Goal: Download file/media

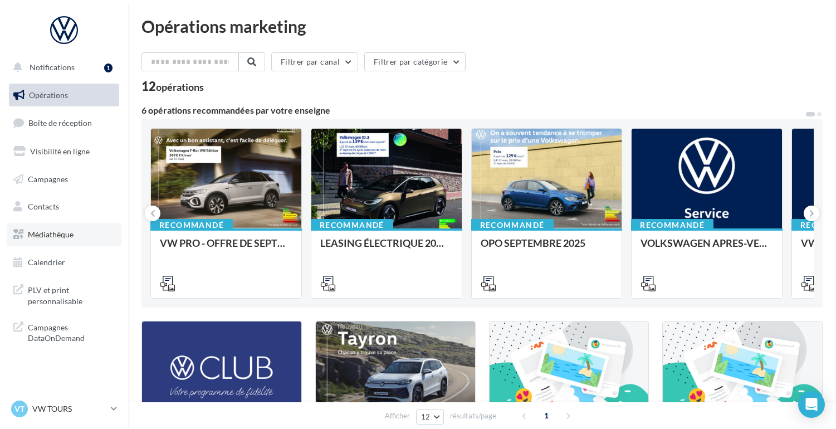
click at [55, 229] on span "Médiathèque" at bounding box center [51, 233] width 46 height 9
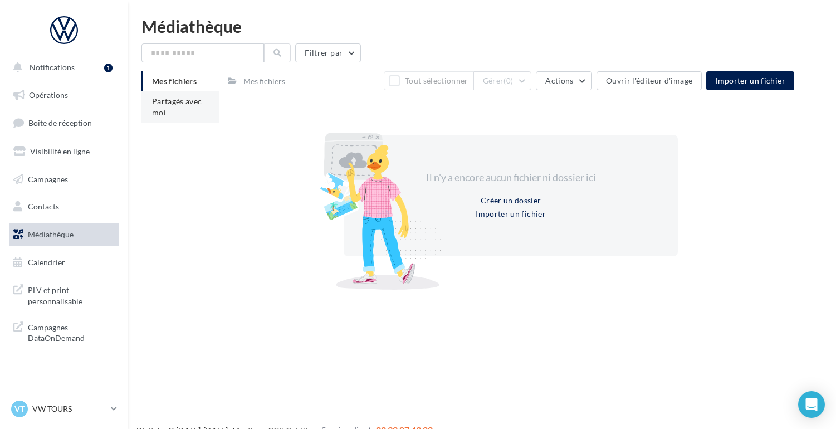
click at [170, 105] on span "Partagés avec moi" at bounding box center [177, 106] width 50 height 21
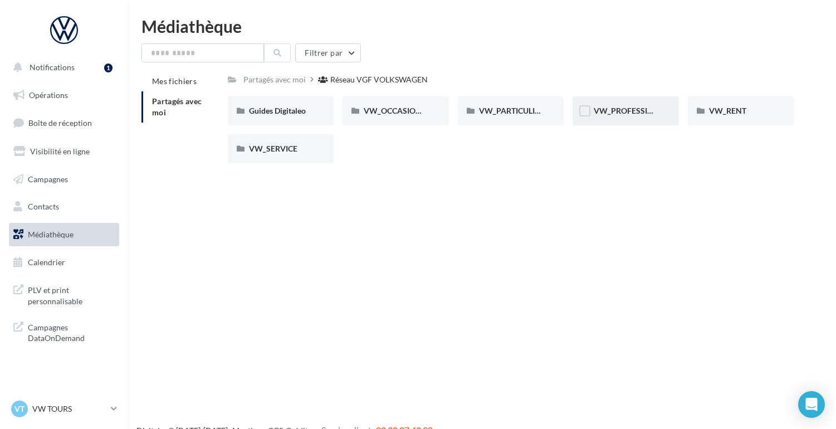
click at [616, 114] on span "VW_PROFESSIONNELS" at bounding box center [636, 110] width 85 height 9
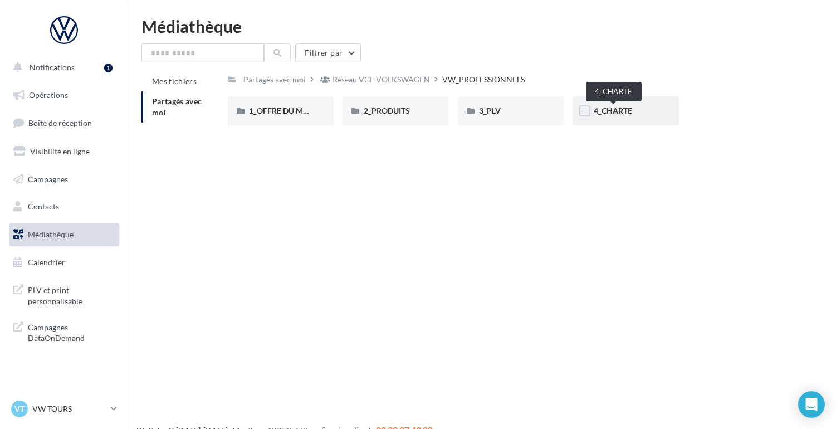
click at [618, 110] on span "4_CHARTE" at bounding box center [613, 110] width 38 height 9
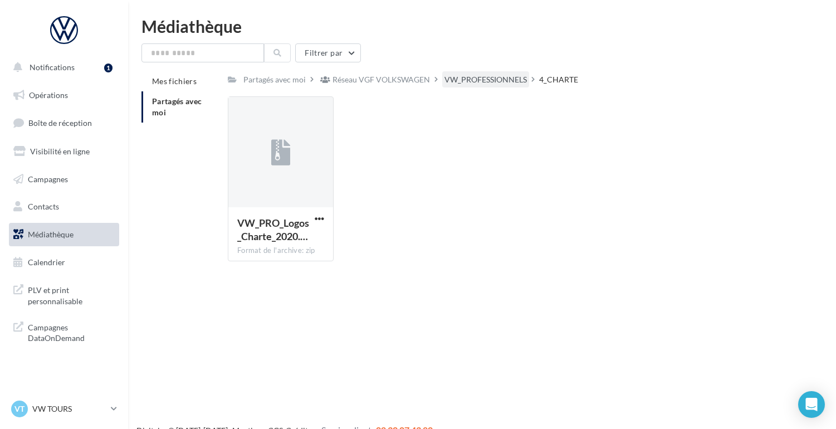
click at [500, 85] on div "VW_PROFESSIONNELS" at bounding box center [486, 79] width 82 height 11
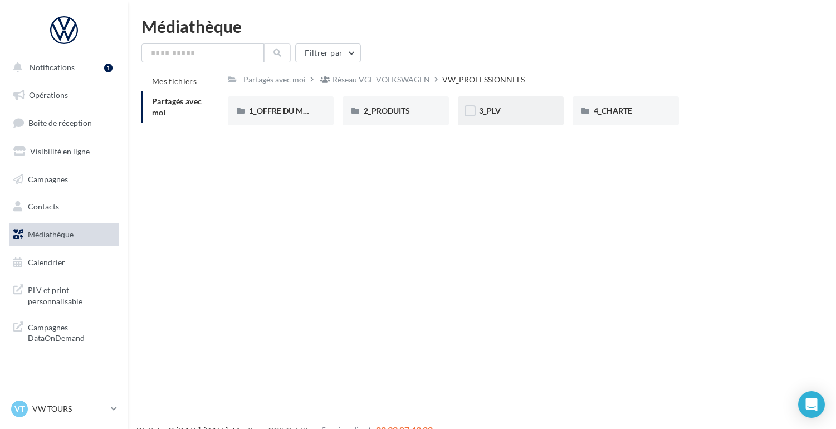
click at [496, 113] on span "3_PLV" at bounding box center [490, 110] width 22 height 9
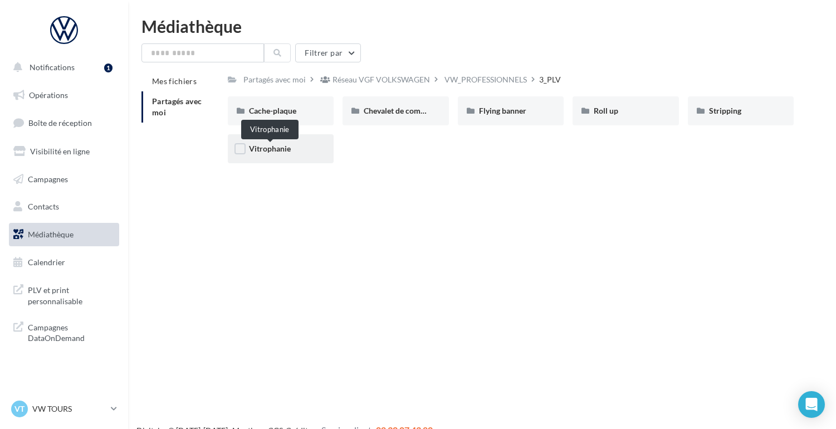
click at [270, 153] on span "Vitrophanie" at bounding box center [270, 148] width 42 height 9
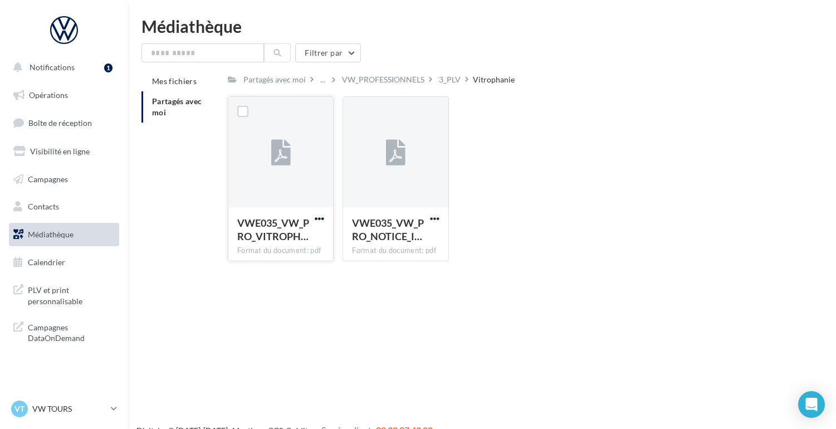
click at [320, 218] on span "button" at bounding box center [319, 218] width 9 height 9
click at [285, 238] on button "Télécharger" at bounding box center [270, 240] width 111 height 29
click at [296, 251] on div "Format du document: pdf" at bounding box center [280, 251] width 87 height 10
click at [447, 76] on div "3_PLV" at bounding box center [450, 79] width 22 height 11
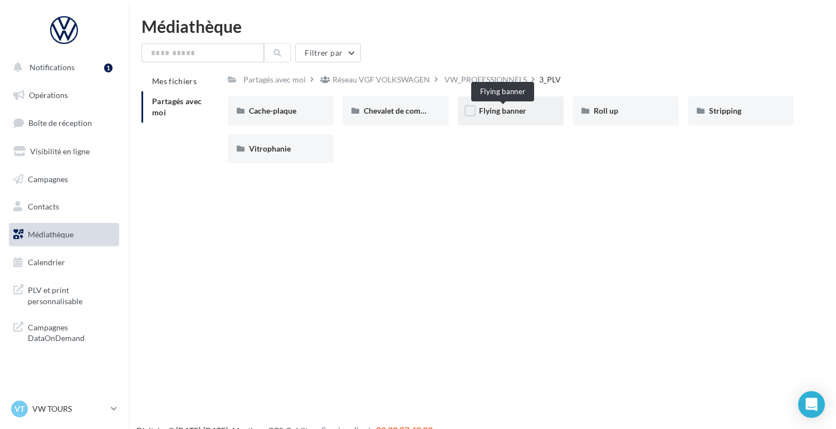
click at [506, 109] on span "Flying banner" at bounding box center [502, 110] width 47 height 9
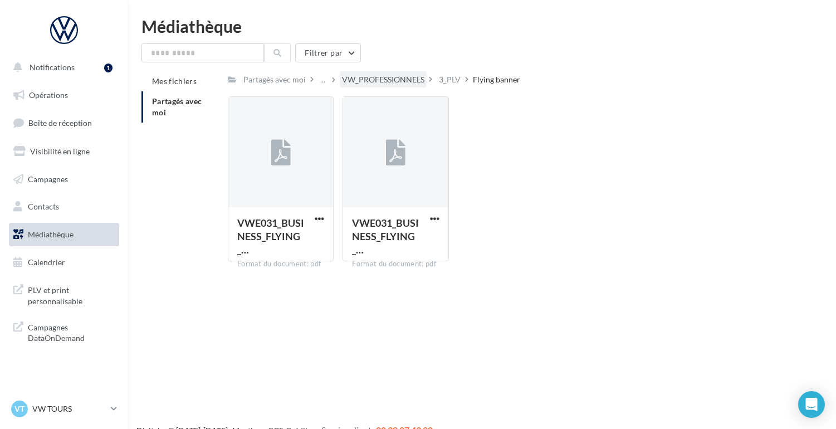
click at [406, 77] on div "VW_PROFESSIONNELS" at bounding box center [383, 79] width 82 height 11
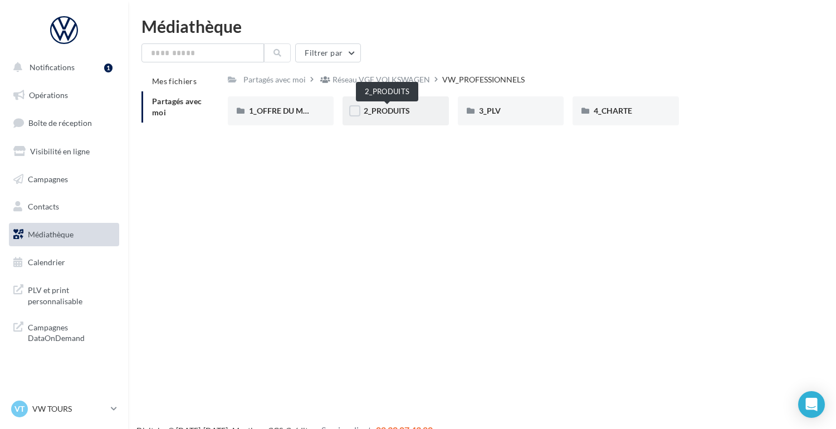
click at [393, 114] on span "2_PRODUITS" at bounding box center [387, 110] width 46 height 9
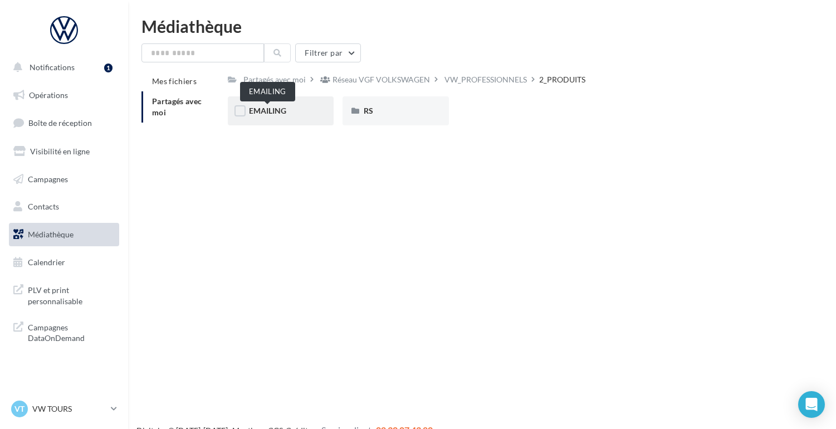
click at [278, 113] on span "EMAILING" at bounding box center [267, 110] width 37 height 9
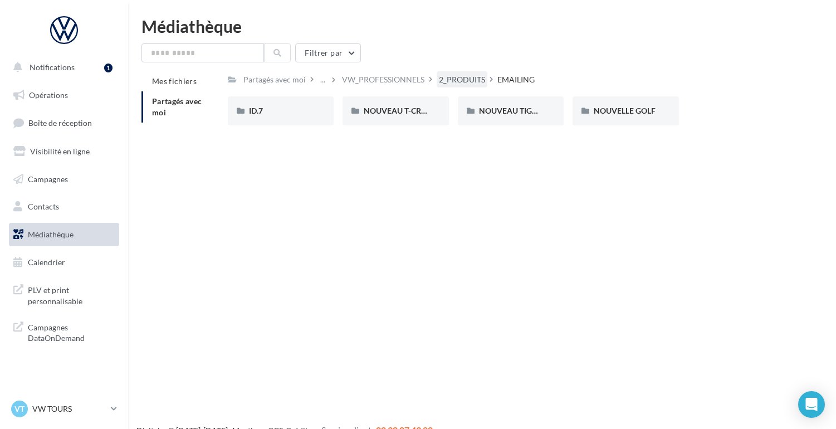
click at [462, 80] on div "2_PRODUITS" at bounding box center [462, 79] width 46 height 11
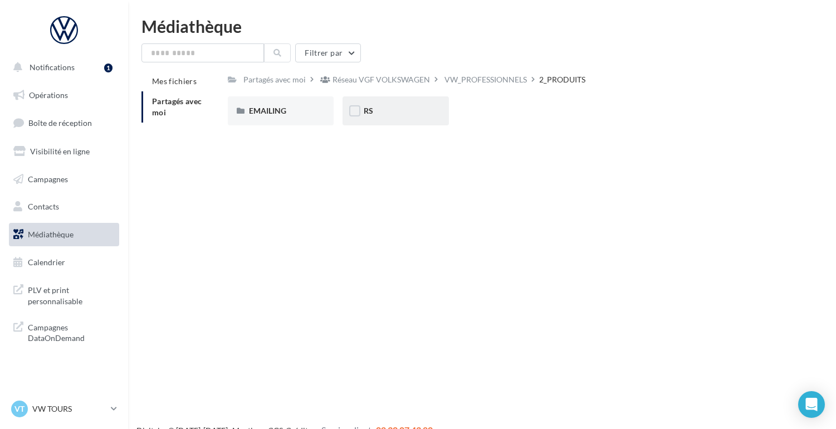
click at [373, 111] on span "RS" at bounding box center [368, 110] width 9 height 9
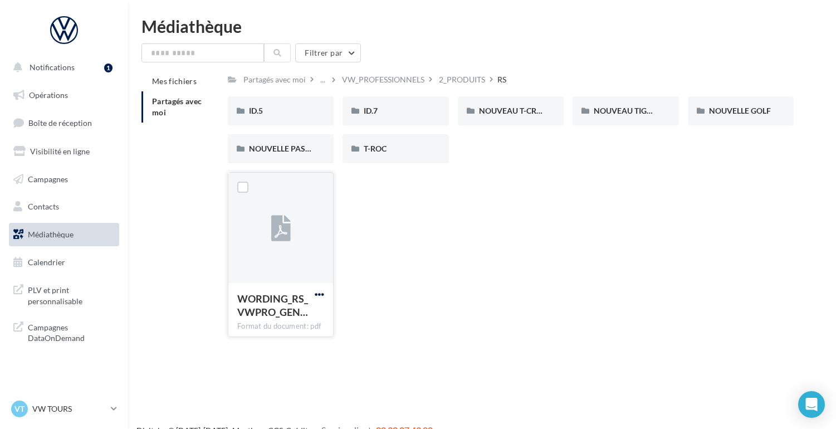
click at [315, 297] on span "button" at bounding box center [319, 294] width 9 height 9
click at [298, 316] on button "Télécharger" at bounding box center [270, 316] width 111 height 29
click at [384, 76] on div "VW_PROFESSIONNELS" at bounding box center [383, 79] width 82 height 11
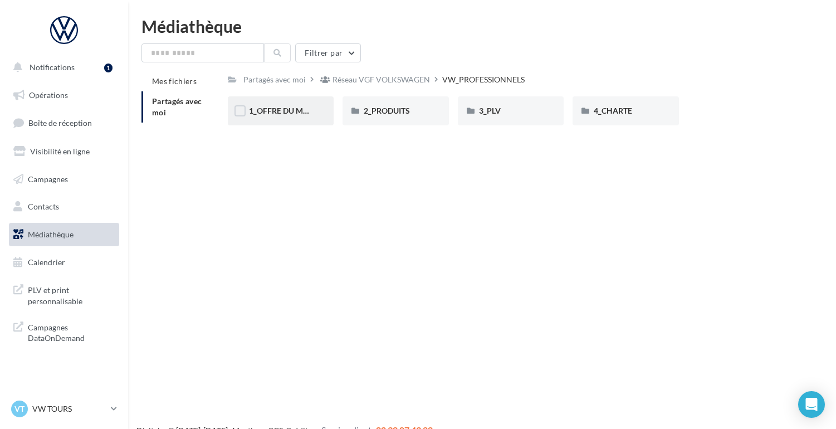
click at [282, 104] on div "1_OFFRE DU MOIS" at bounding box center [281, 110] width 106 height 29
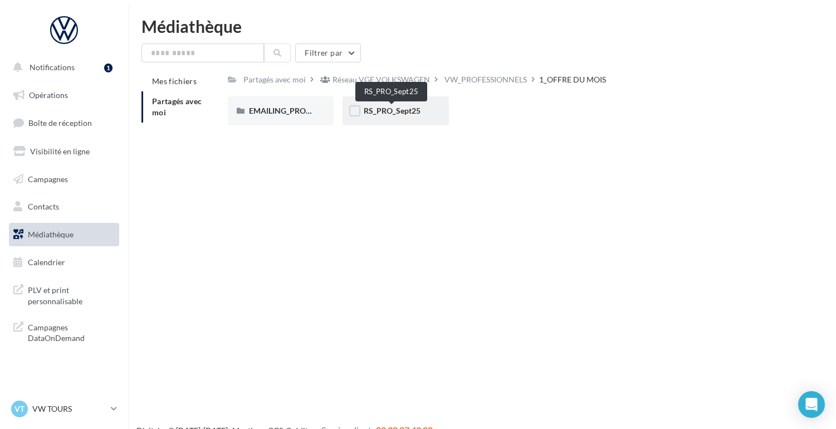
click at [391, 113] on span "RS_PRO_Sept25" at bounding box center [392, 110] width 57 height 9
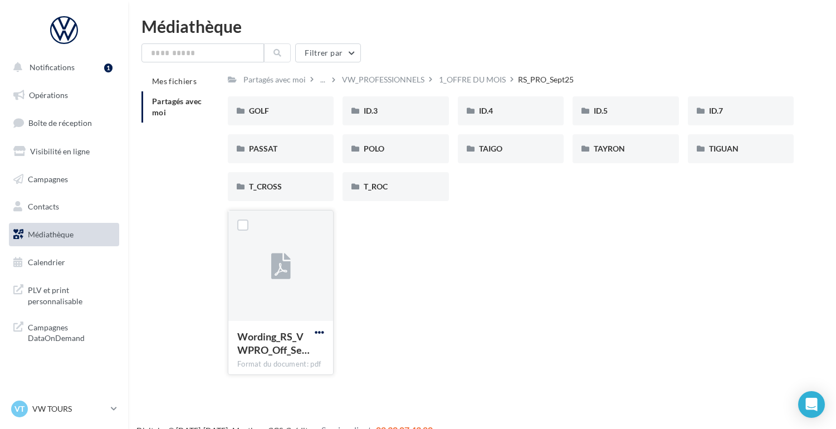
click at [320, 333] on span "button" at bounding box center [319, 332] width 9 height 9
click at [297, 352] on button "Télécharger" at bounding box center [270, 354] width 111 height 29
click at [487, 77] on div "1_OFFRE DU MOIS" at bounding box center [472, 79] width 67 height 11
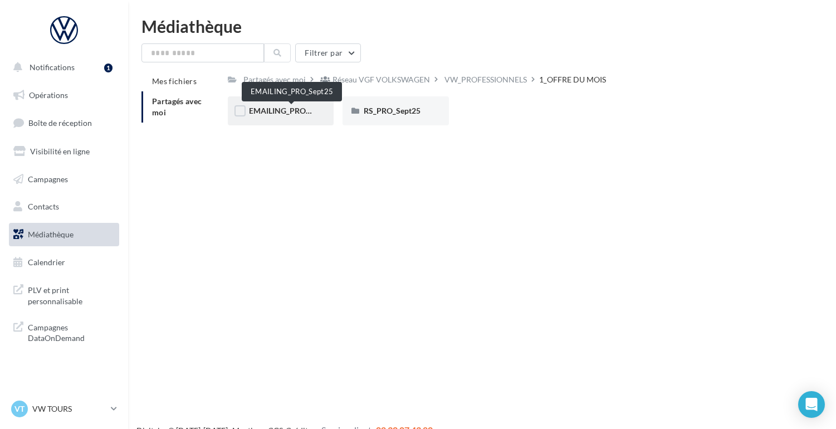
click at [279, 109] on span "EMAILING_PRO_Sept25" at bounding box center [291, 110] width 85 height 9
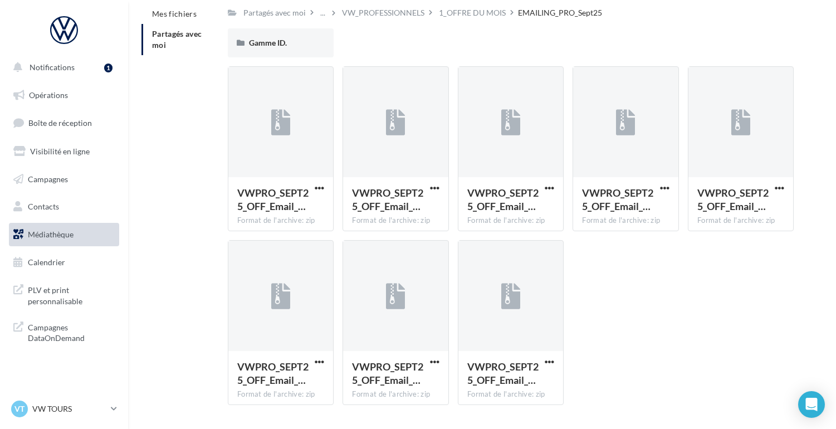
scroll to position [94, 0]
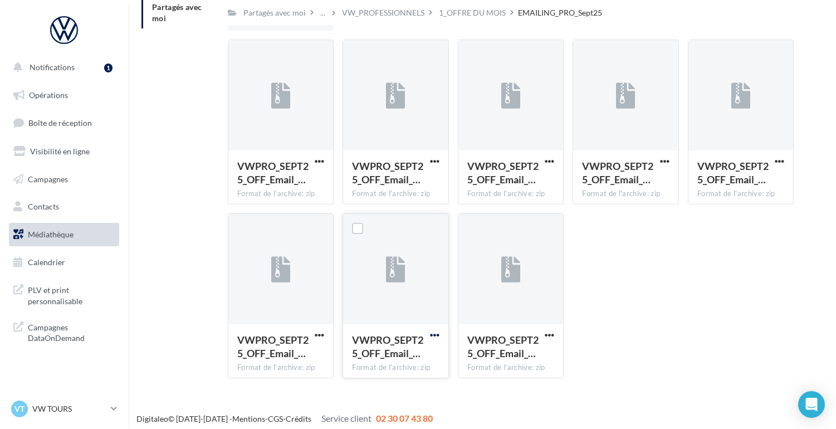
click at [434, 334] on span "button" at bounding box center [434, 334] width 9 height 9
click at [407, 354] on button "Télécharger" at bounding box center [385, 357] width 111 height 29
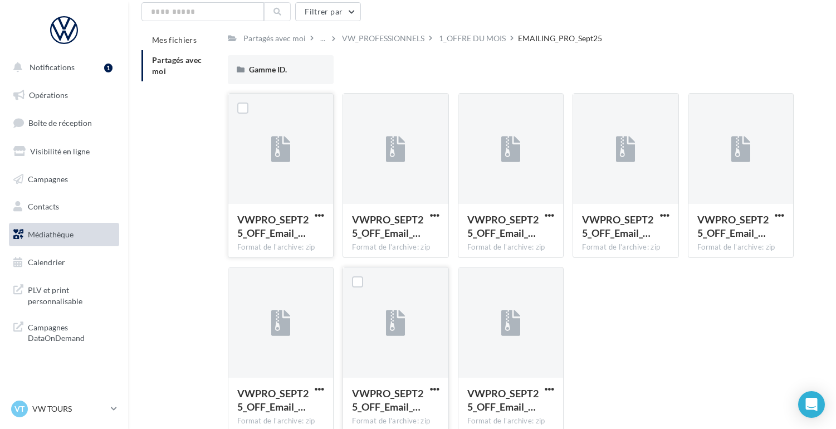
scroll to position [0, 0]
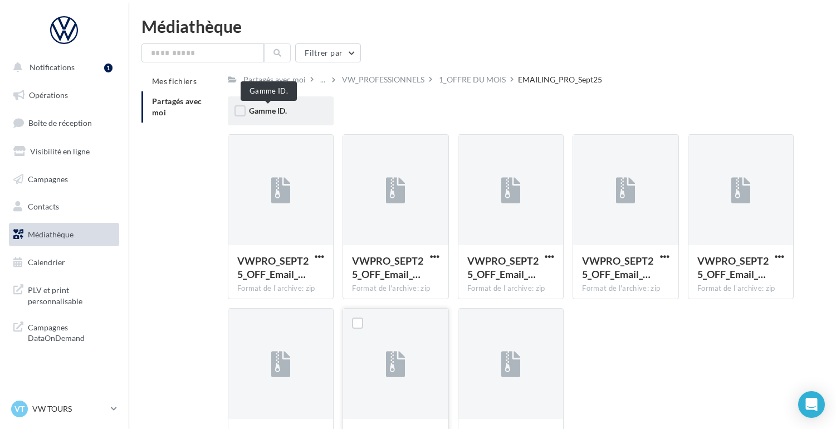
click at [272, 111] on span "Gamme ID." at bounding box center [268, 110] width 38 height 9
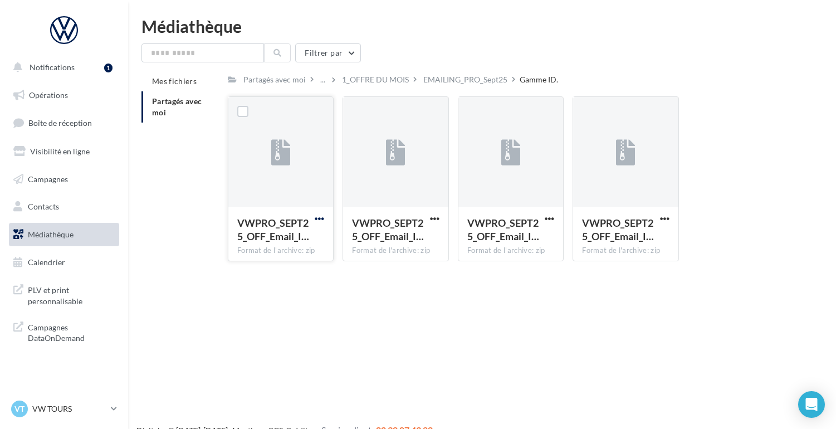
click at [320, 218] on span "button" at bounding box center [319, 218] width 9 height 9
click at [287, 236] on button "Télécharger" at bounding box center [270, 240] width 111 height 29
click at [197, 50] on input "text" at bounding box center [202, 52] width 123 height 19
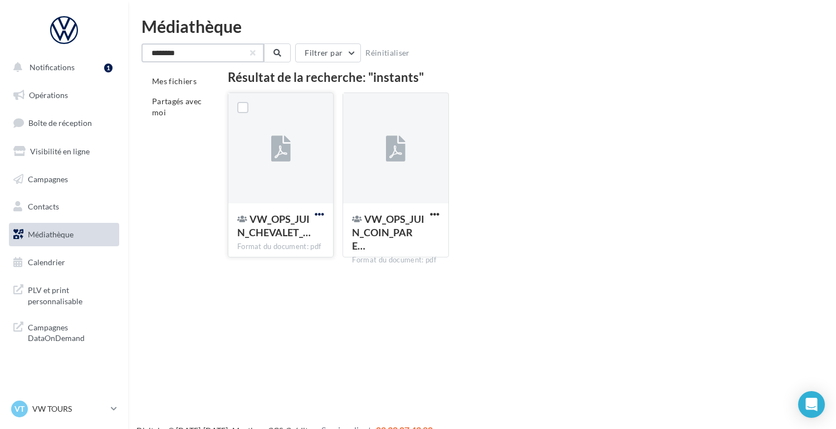
type input "********"
click at [320, 214] on span "button" at bounding box center [319, 213] width 9 height 9
click at [297, 230] on button "Télécharger" at bounding box center [270, 236] width 111 height 29
